Goal: Task Accomplishment & Management: Manage account settings

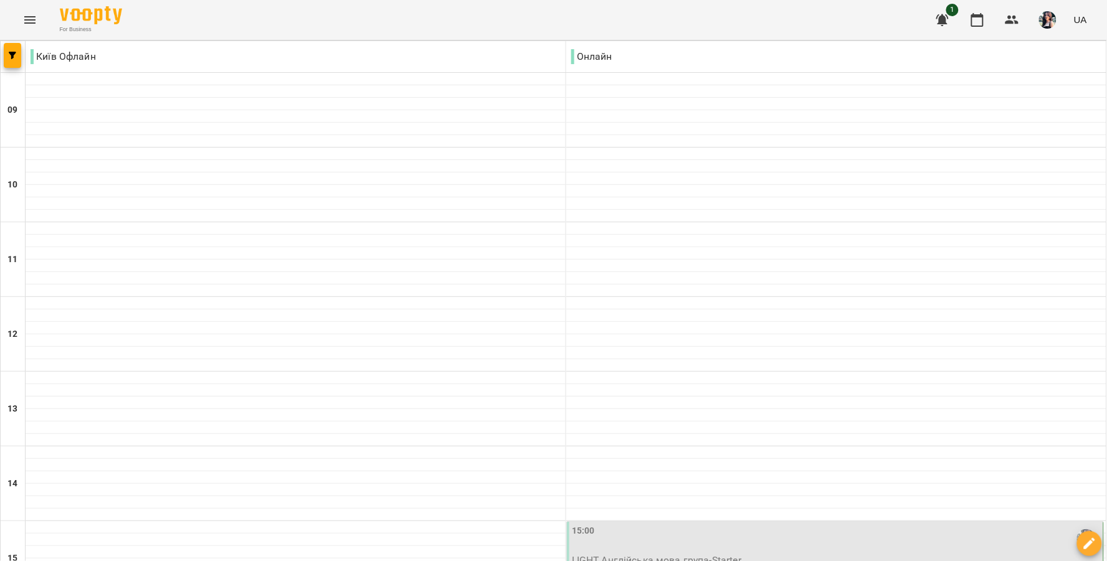
scroll to position [415, 0]
click at [686, 524] on div "15:00" at bounding box center [836, 538] width 529 height 29
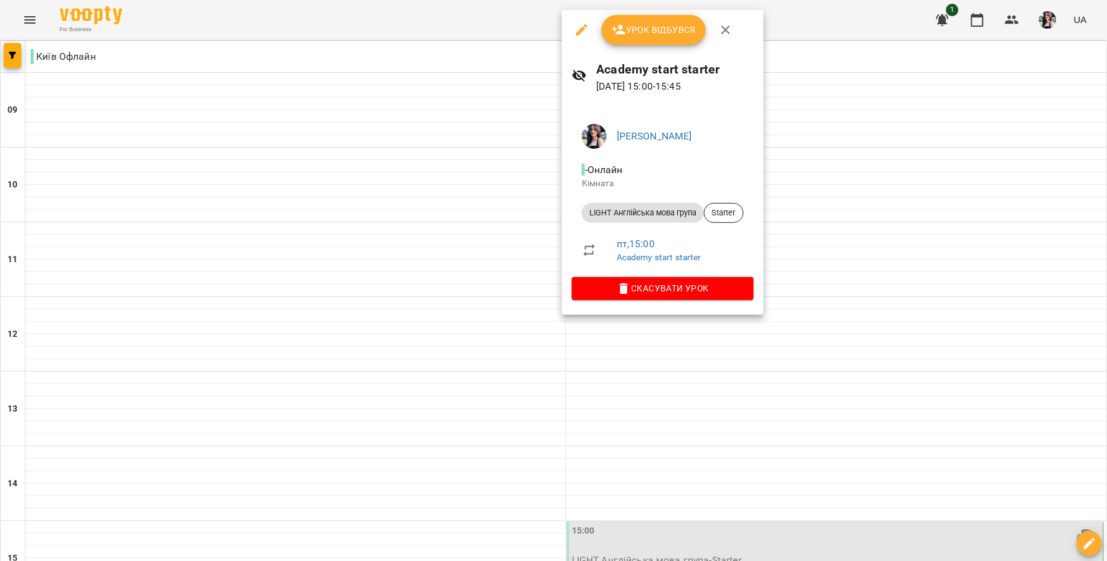
click at [646, 27] on span "Урок відбувся" at bounding box center [654, 29] width 85 height 15
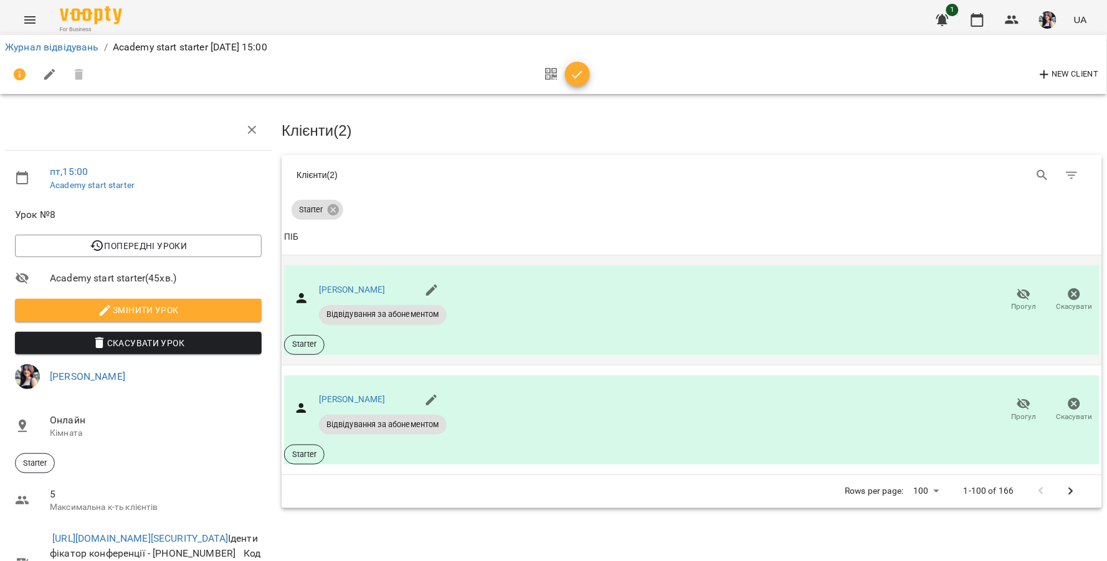
click at [1017, 291] on icon "button" at bounding box center [1024, 294] width 14 height 12
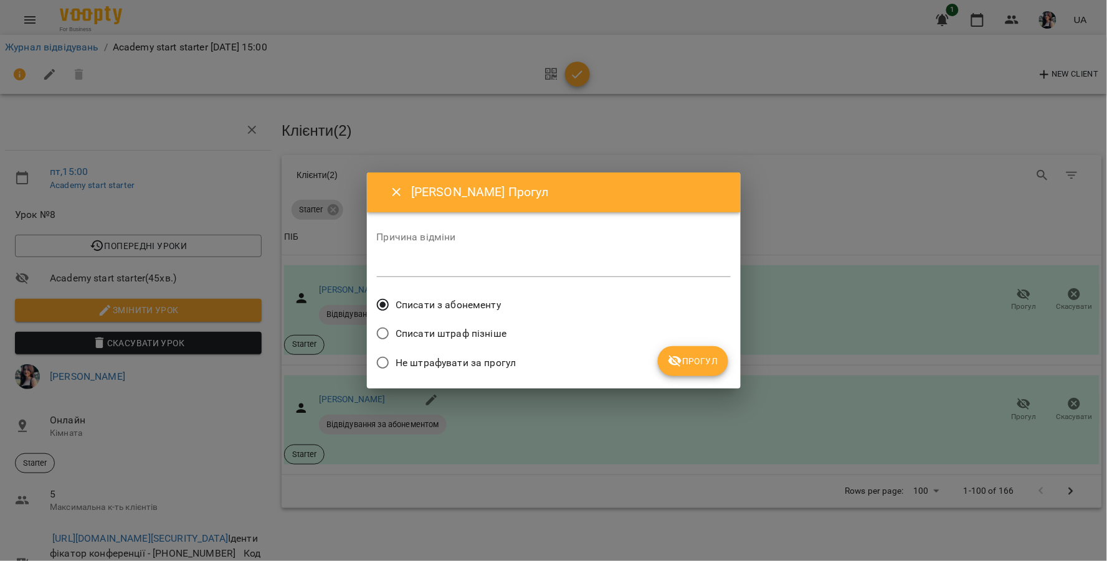
click at [681, 361] on icon "submit" at bounding box center [675, 362] width 14 height 12
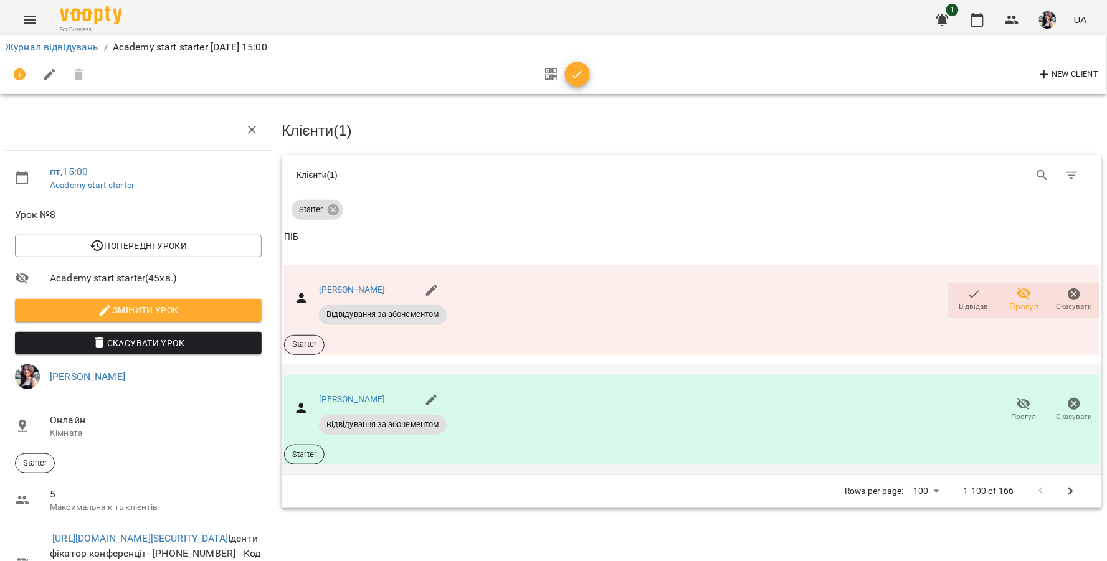
click at [1018, 405] on icon "button" at bounding box center [1024, 405] width 14 height 12
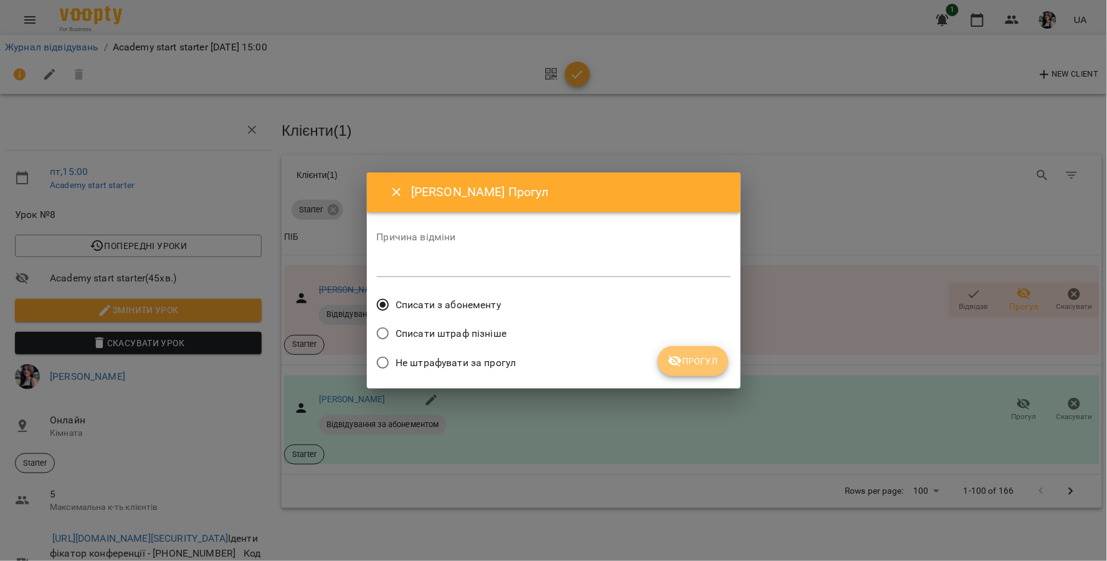
click at [708, 367] on span "Прогул" at bounding box center [693, 361] width 50 height 15
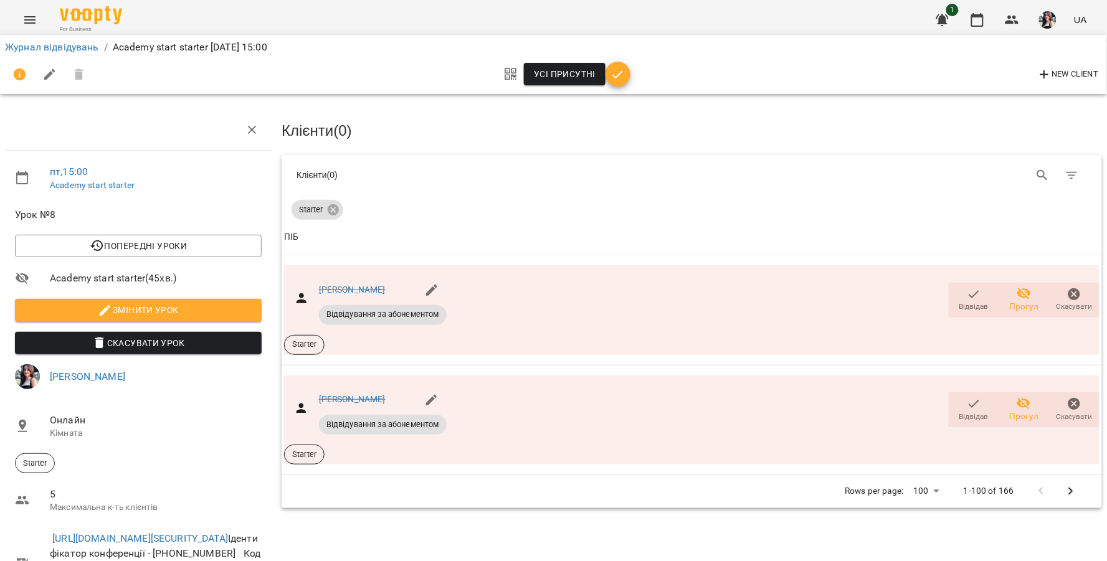
click at [626, 78] on span "button" at bounding box center [617, 74] width 25 height 15
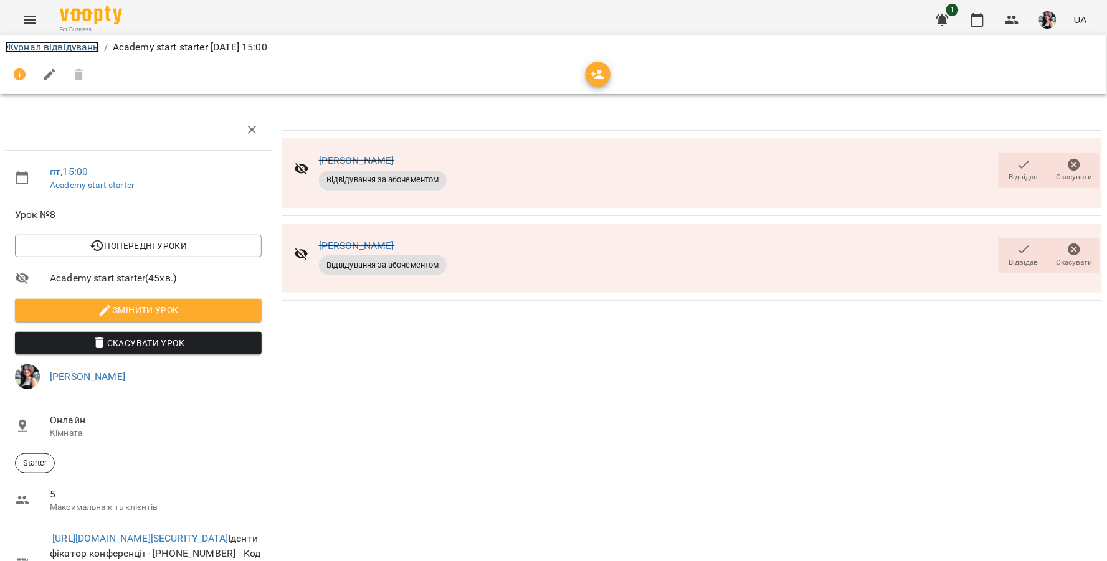
click at [89, 48] on link "Журнал відвідувань" at bounding box center [52, 47] width 94 height 12
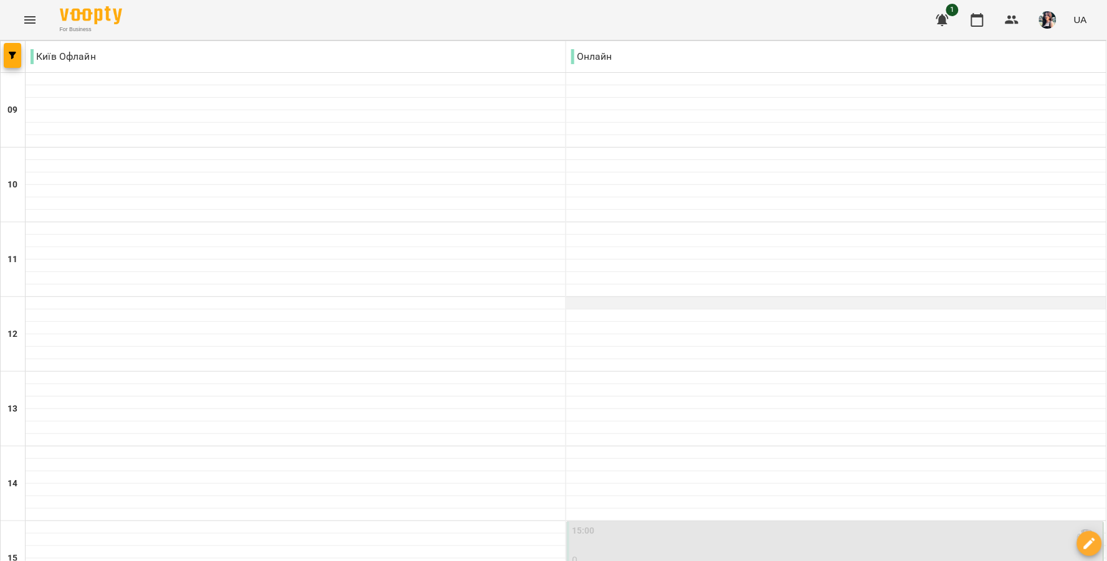
scroll to position [346, 0]
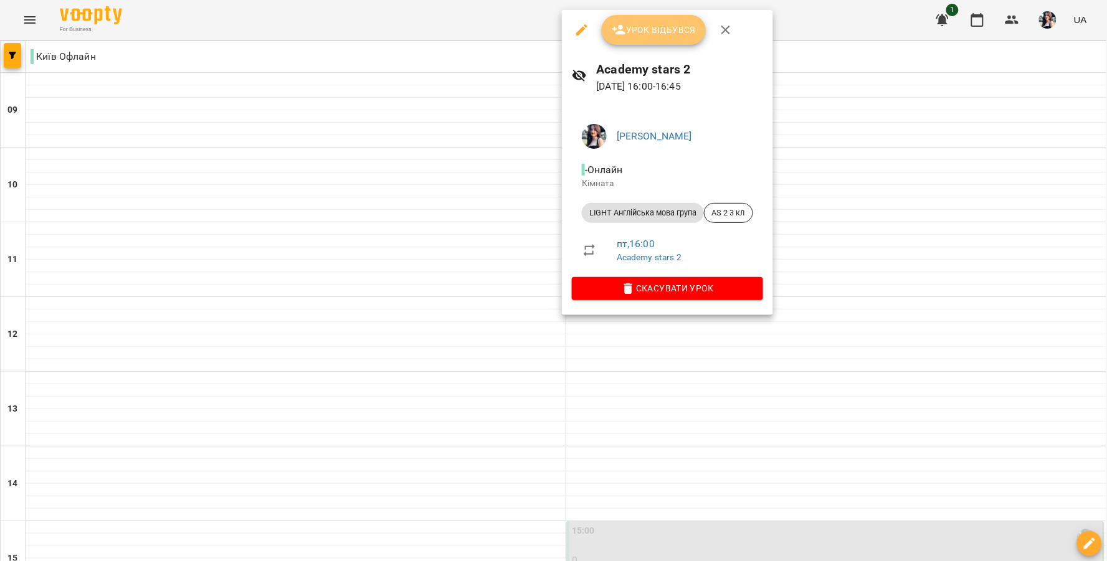
click at [633, 21] on button "Урок відбувся" at bounding box center [654, 30] width 105 height 30
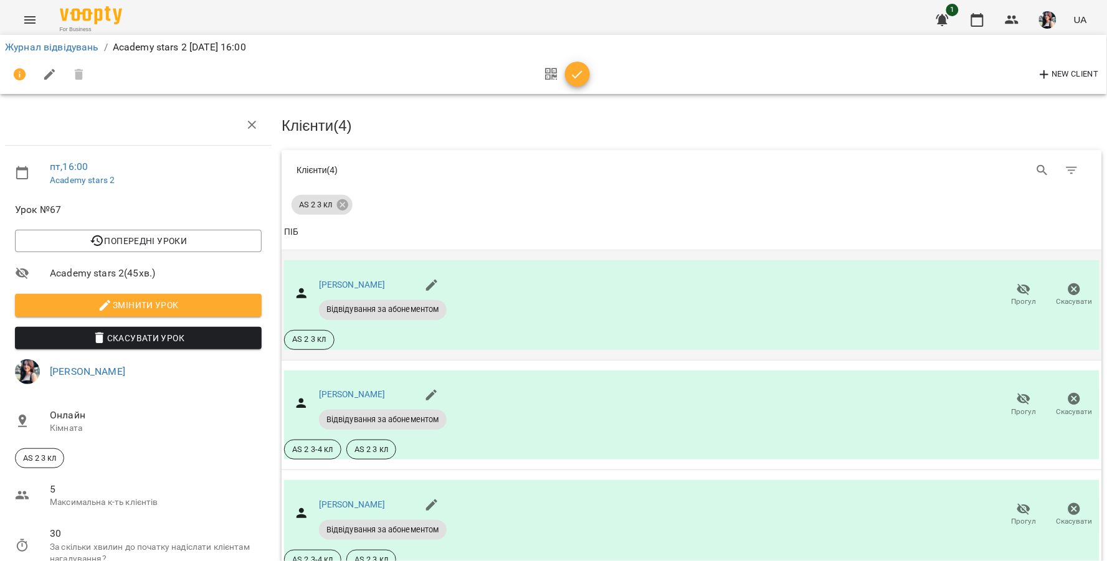
scroll to position [138, 0]
click at [1069, 283] on icon "button" at bounding box center [1074, 289] width 12 height 12
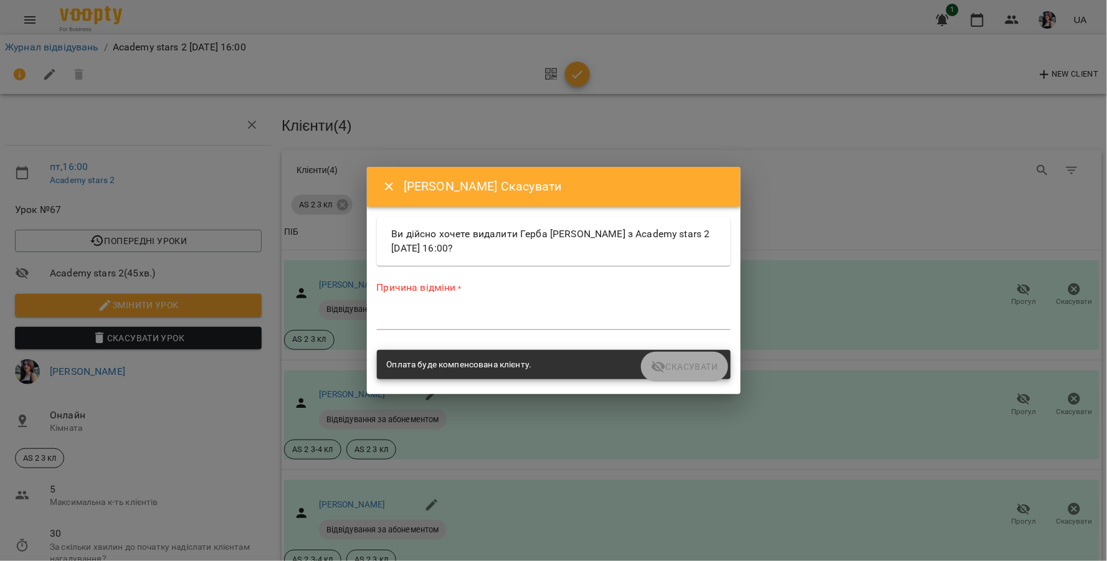
click at [512, 321] on textarea at bounding box center [554, 320] width 354 height 12
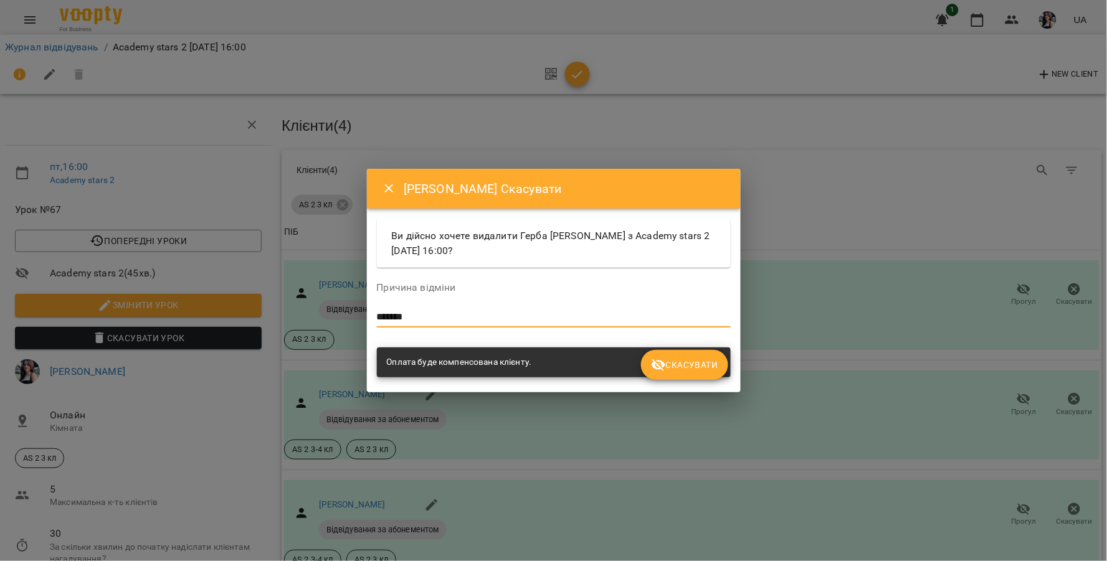
type textarea "*******"
click at [693, 359] on span "Скасувати" at bounding box center [684, 364] width 67 height 15
